Goal: Complete application form

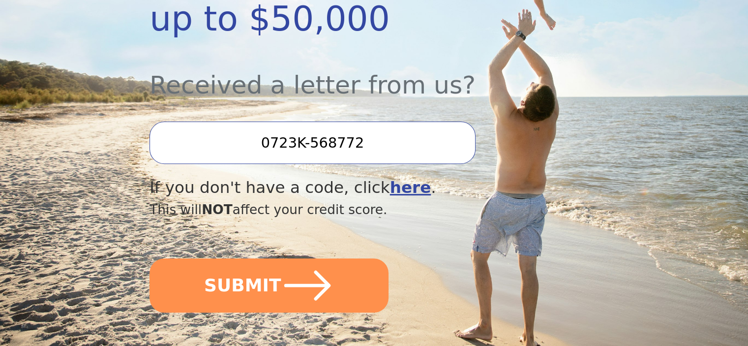
scroll to position [322, 0]
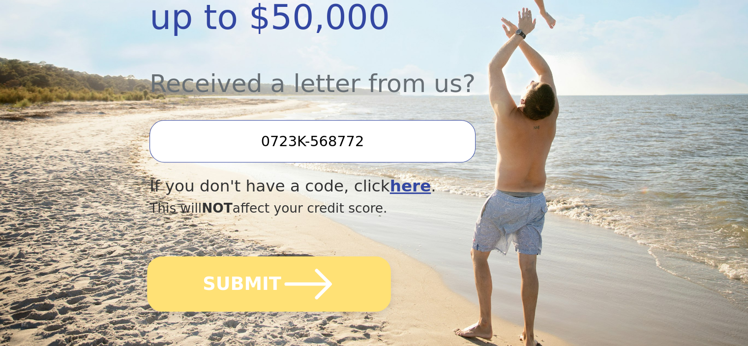
click at [245, 256] on button "SUBMIT" at bounding box center [269, 283] width 244 height 55
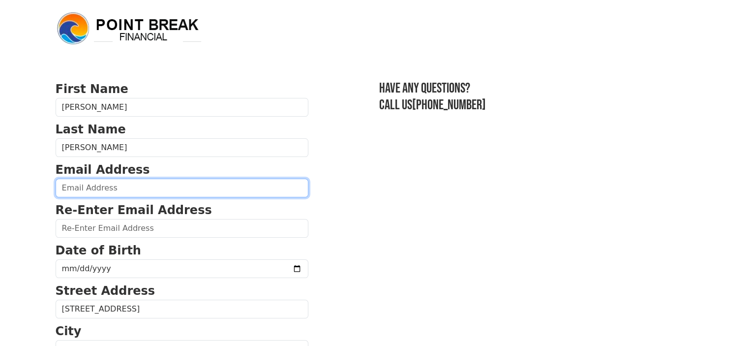
click at [114, 187] on input "email" at bounding box center [182, 187] width 253 height 19
type input "leslie.a.punzalan@gmail.com"
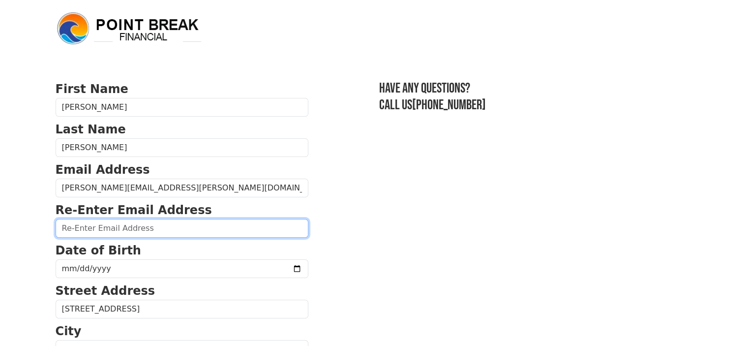
click at [121, 230] on input "email" at bounding box center [182, 228] width 253 height 19
type input "leslie.a.punzalan@gmail.com"
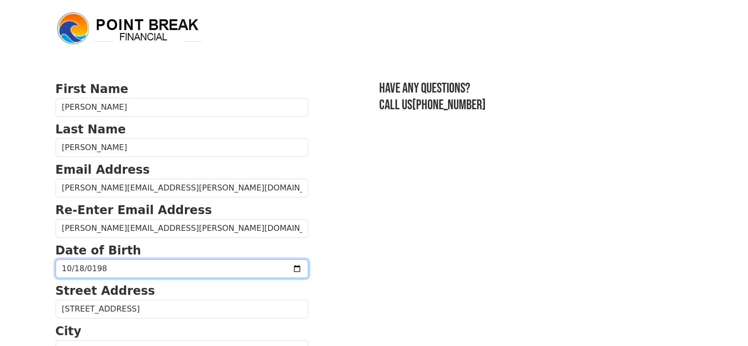
type input "1985-10-18"
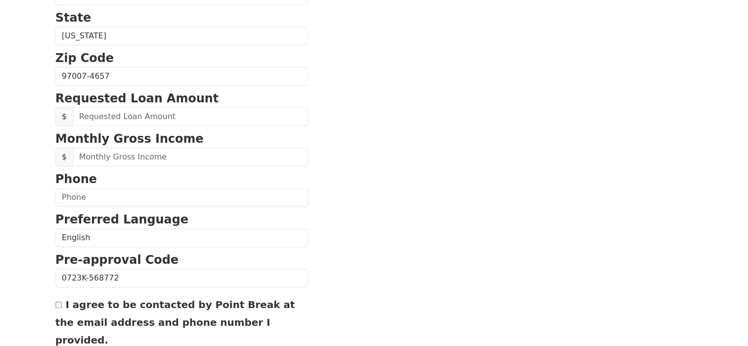
scroll to position [357, 0]
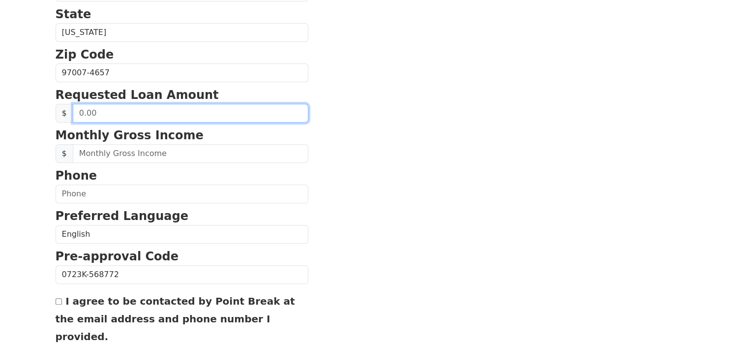
click at [111, 111] on input "text" at bounding box center [191, 113] width 236 height 19
type input "25,000.00"
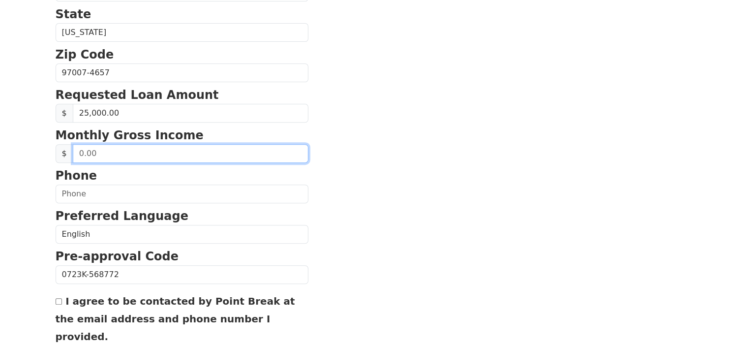
click at [94, 152] on input "text" at bounding box center [191, 153] width 236 height 19
type input "9,000.00"
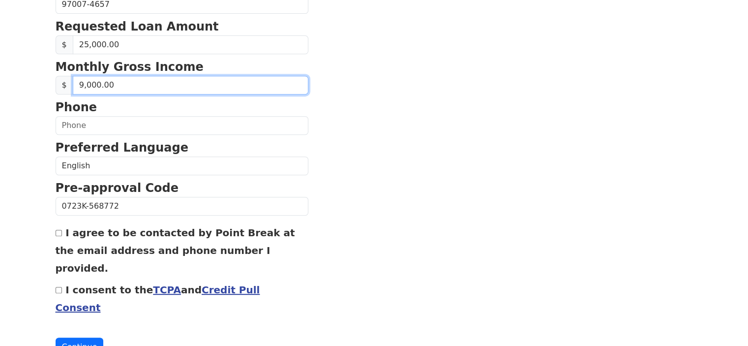
scroll to position [434, 0]
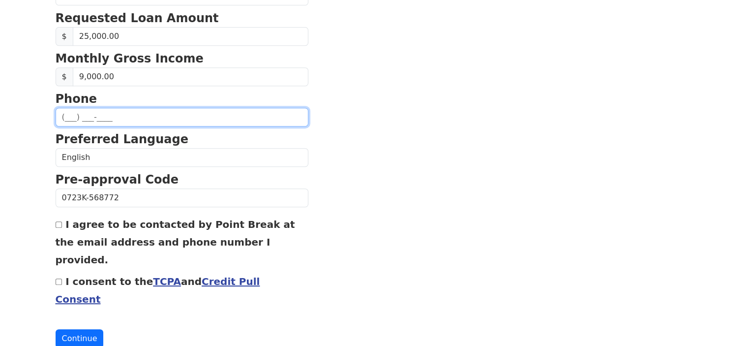
click at [72, 119] on input "text" at bounding box center [182, 117] width 253 height 19
type input "(808) 748-9032"
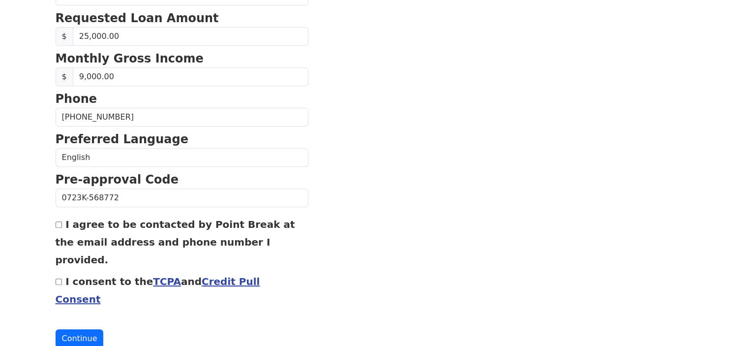
click at [58, 221] on input "I agree to be contacted by Point Break at the email address and phone number I …" at bounding box center [59, 224] width 6 height 6
checkbox input "true"
click at [59, 278] on input "I consent to the TCPA and Credit Pull Consent" at bounding box center [59, 281] width 6 height 6
checkbox input "true"
click at [71, 329] on button "Continue" at bounding box center [80, 338] width 48 height 19
